Goal: Task Accomplishment & Management: Complete application form

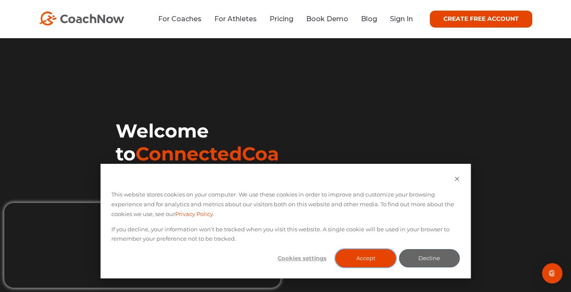
click at [376, 259] on button "Accept" at bounding box center [365, 259] width 61 height 18
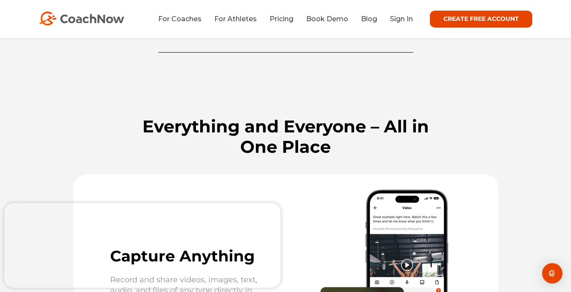
scroll to position [1054, 0]
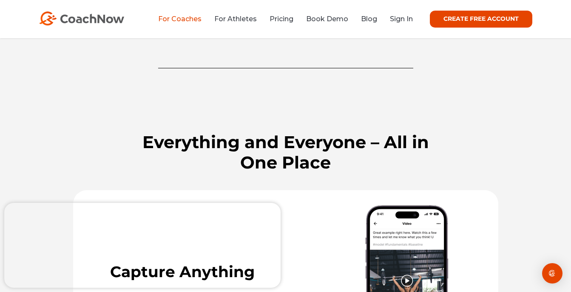
click at [198, 20] on link "For Coaches" at bounding box center [179, 19] width 43 height 8
